Goal: Information Seeking & Learning: Learn about a topic

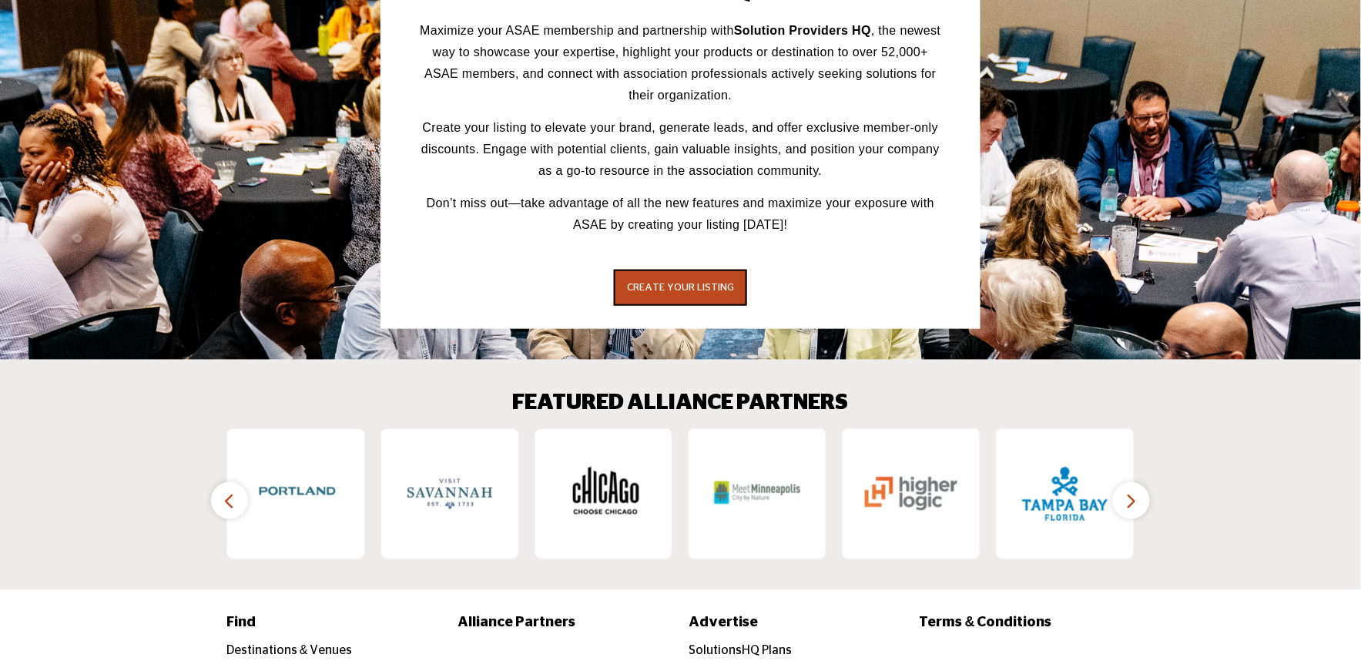
scroll to position [2169, 0]
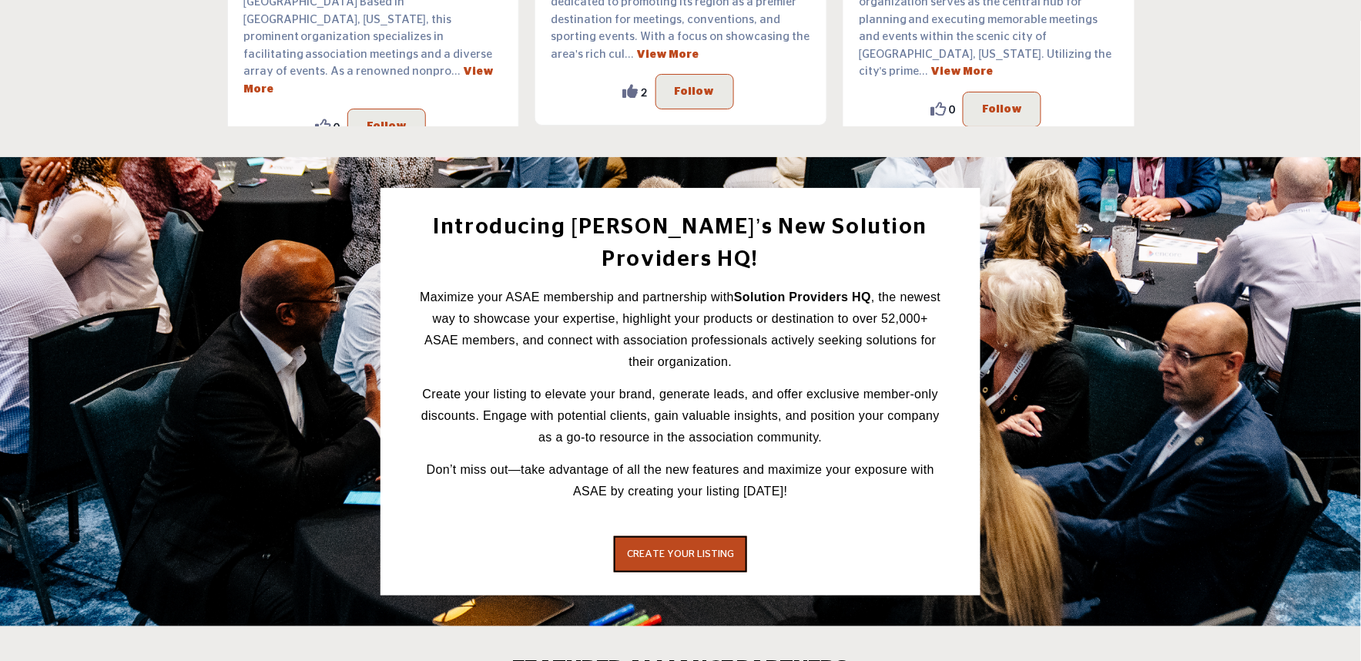
click at [253, 375] on div "Introducing [PERSON_NAME]’s New Solution Providers HQ! Maximize your ASAE membe…" at bounding box center [681, 392] width 924 height 408
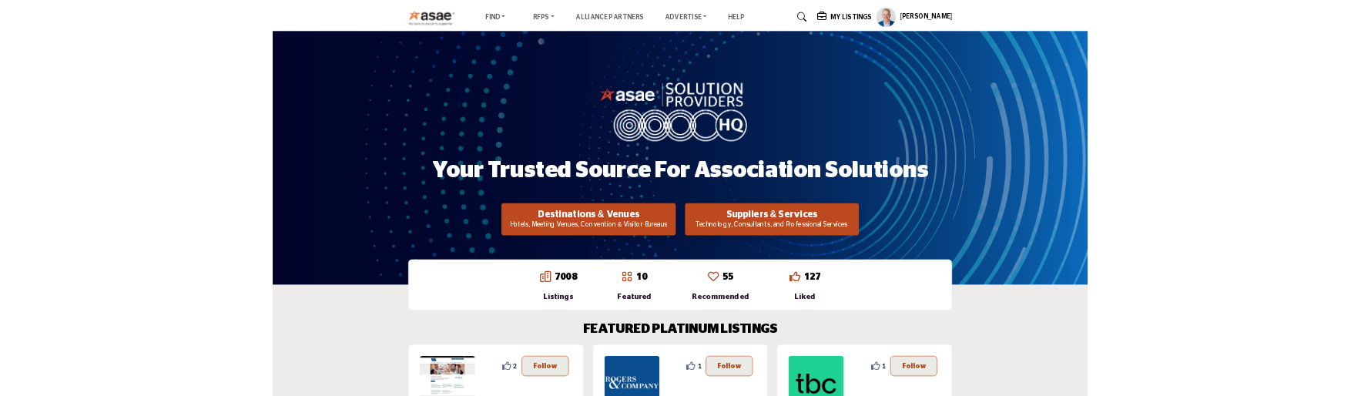
scroll to position [0, 0]
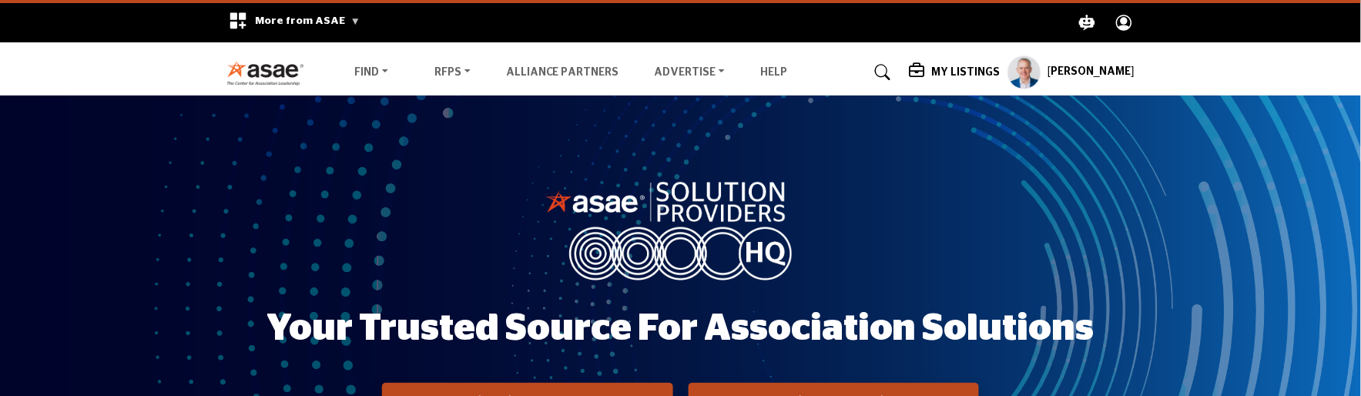
scroll to position [42, 0]
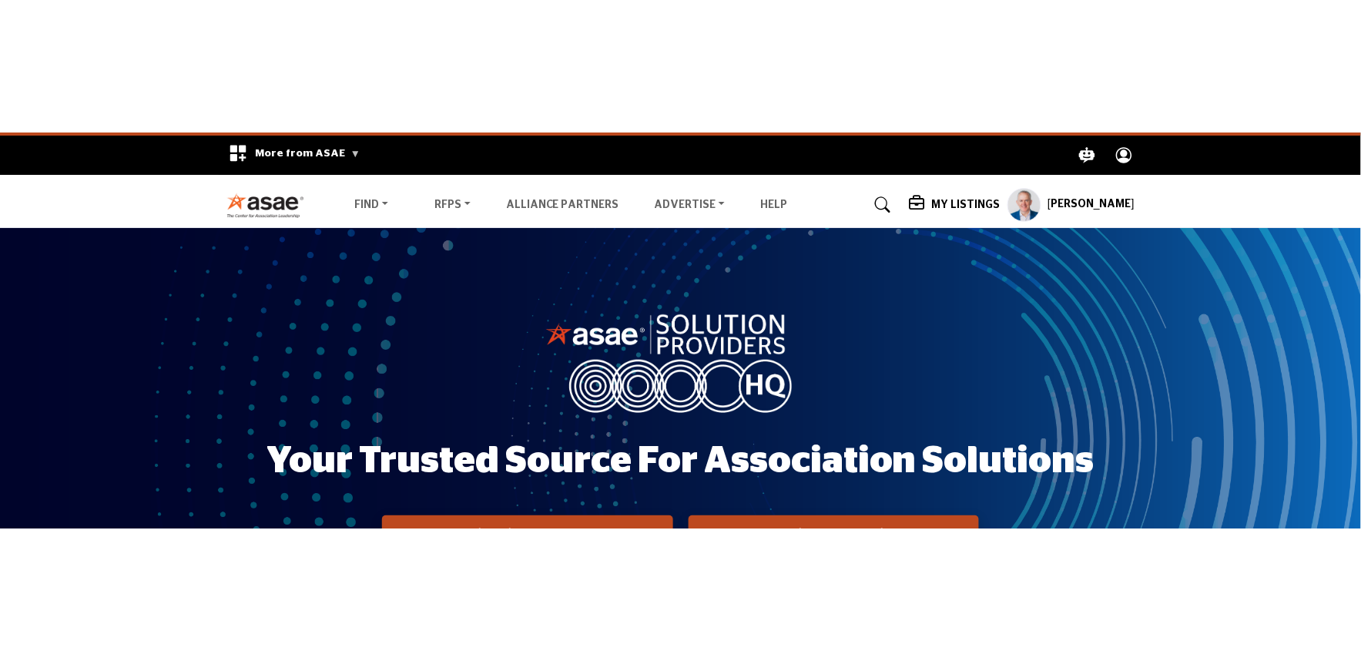
scroll to position [35, 0]
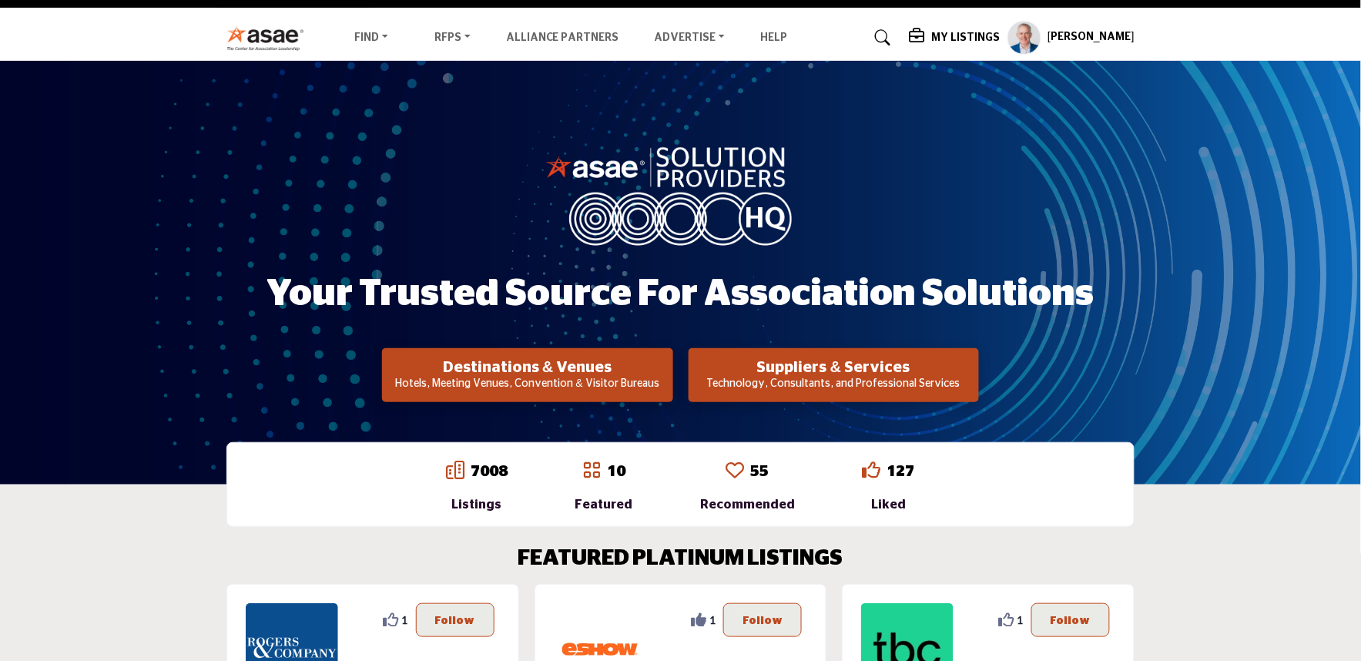
click at [559, 237] on img at bounding box center [681, 194] width 270 height 102
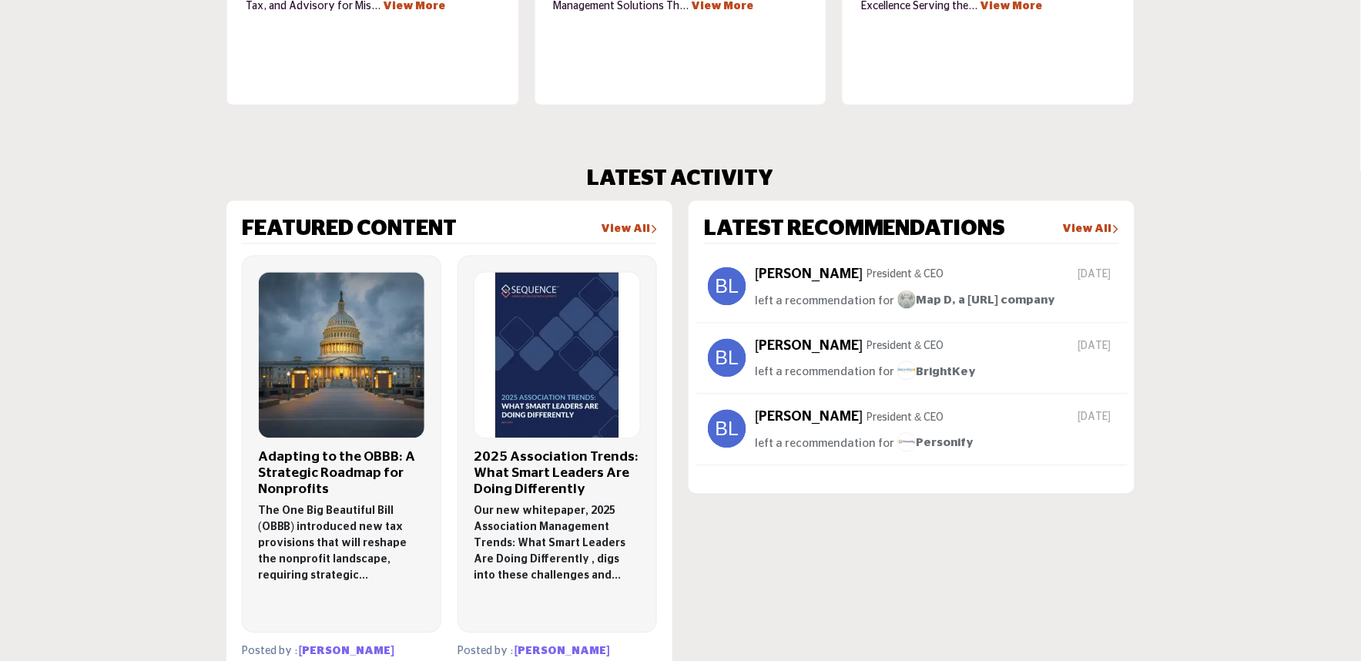
scroll to position [941, 0]
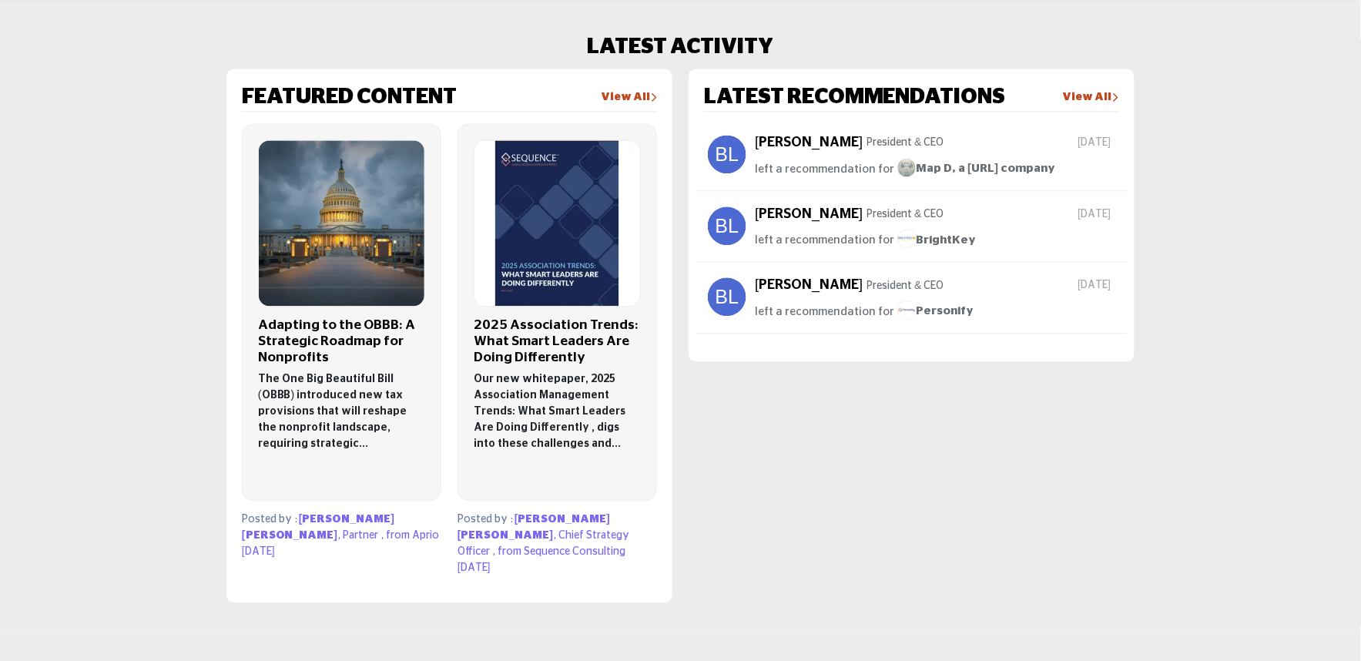
click at [333, 254] on img at bounding box center [342, 223] width 166 height 166
